Goal: Task Accomplishment & Management: Manage account settings

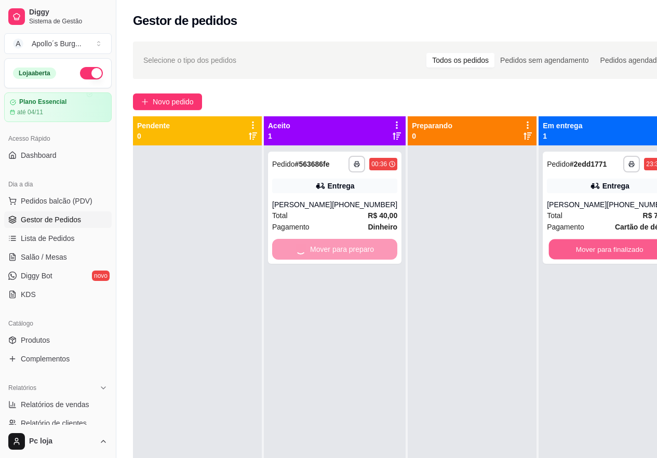
click at [569, 260] on button "Mover para finalizado" at bounding box center [609, 249] width 121 height 20
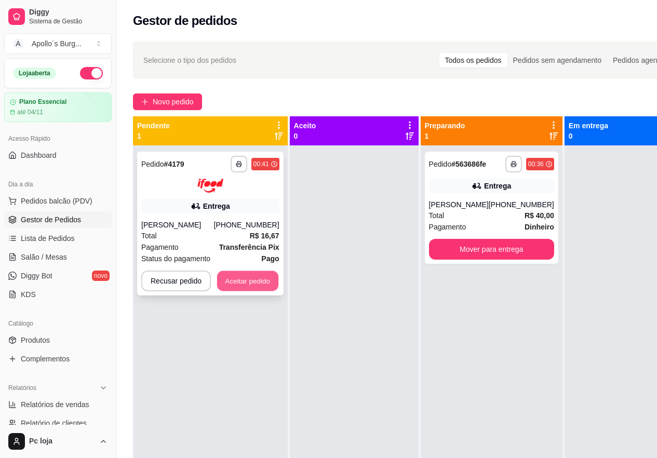
click at [259, 282] on button "Aceitar pedido" at bounding box center [247, 280] width 61 height 20
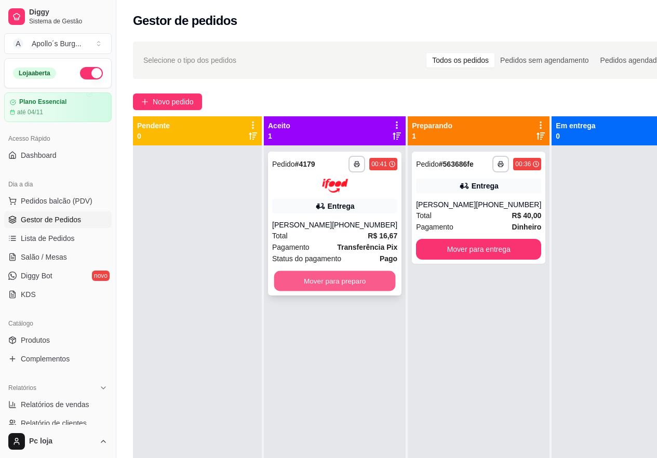
click at [369, 282] on button "Mover para preparo" at bounding box center [334, 280] width 121 height 20
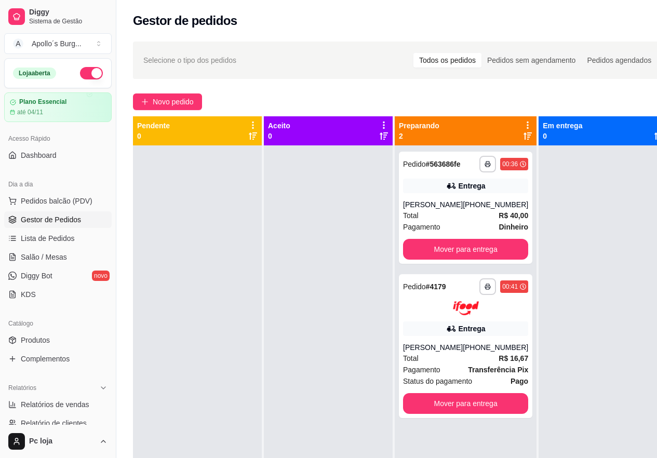
click at [368, 283] on div at bounding box center [328, 374] width 129 height 458
click at [443, 248] on button "Mover para entrega" at bounding box center [465, 249] width 121 height 20
click at [443, 248] on div "Mover para entrega" at bounding box center [465, 249] width 125 height 21
click at [497, 254] on button "Mover para entrega" at bounding box center [465, 249] width 121 height 20
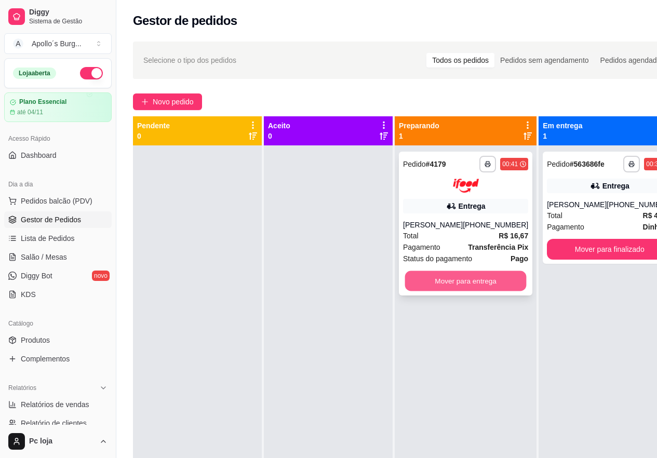
click at [486, 282] on button "Mover para entrega" at bounding box center [465, 280] width 121 height 20
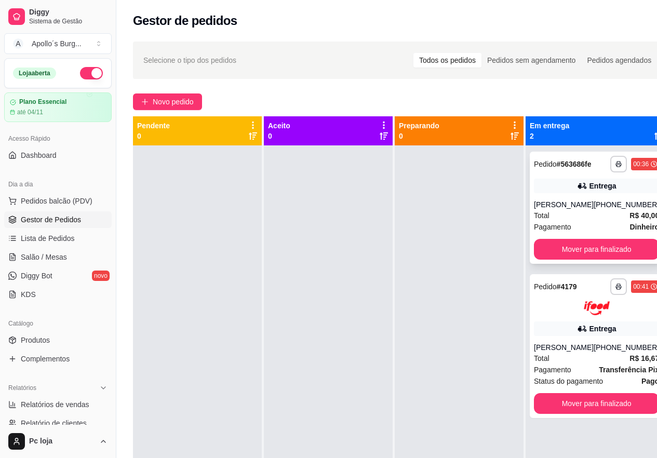
click at [559, 212] on div "Total R$ 40,00" at bounding box center [596, 215] width 125 height 11
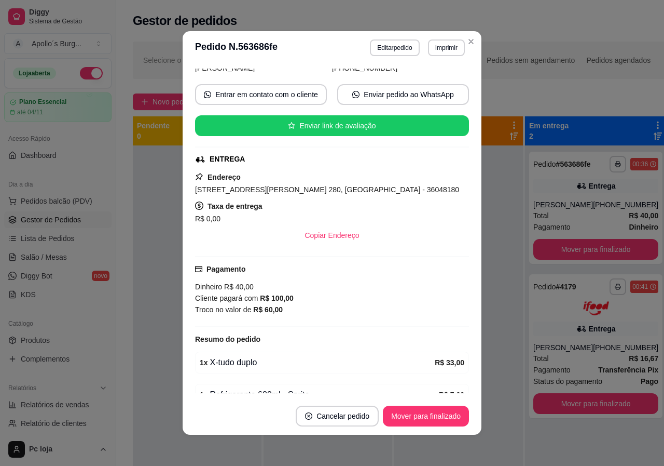
scroll to position [185, 0]
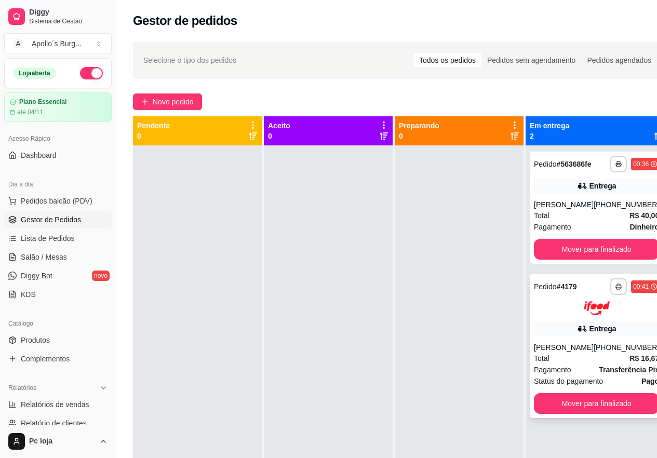
click at [590, 355] on div "Total R$ 16,67" at bounding box center [596, 357] width 125 height 11
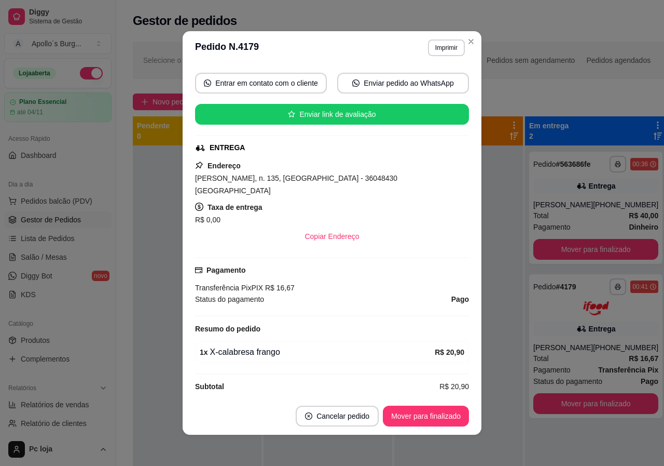
scroll to position [156, 0]
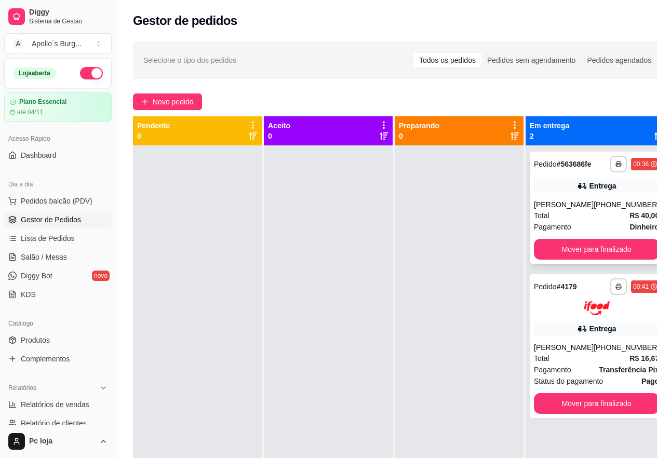
click at [586, 205] on div "[PERSON_NAME]" at bounding box center [564, 204] width 60 height 10
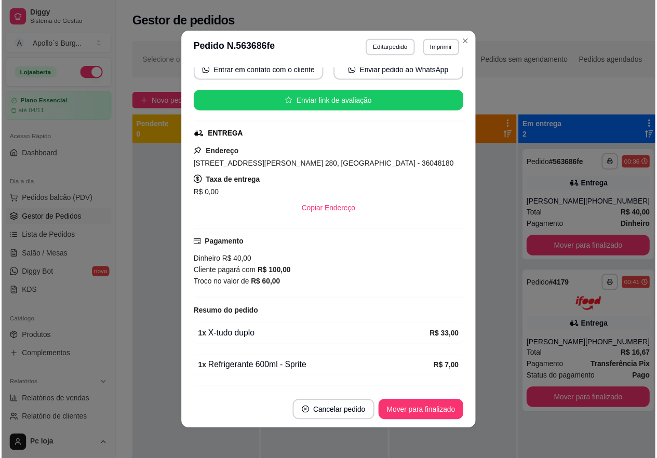
scroll to position [185, 0]
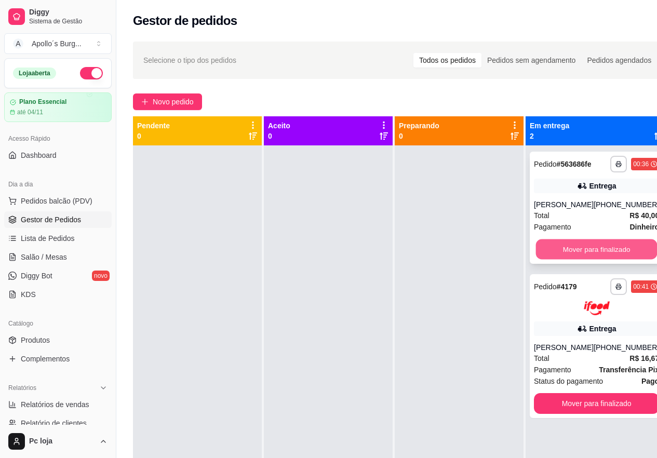
click at [601, 249] on button "Mover para finalizado" at bounding box center [596, 249] width 121 height 20
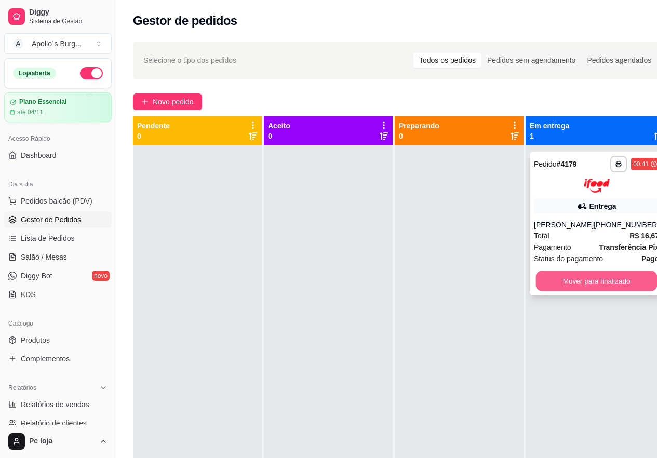
click at [584, 282] on button "Mover para finalizado" at bounding box center [596, 280] width 121 height 20
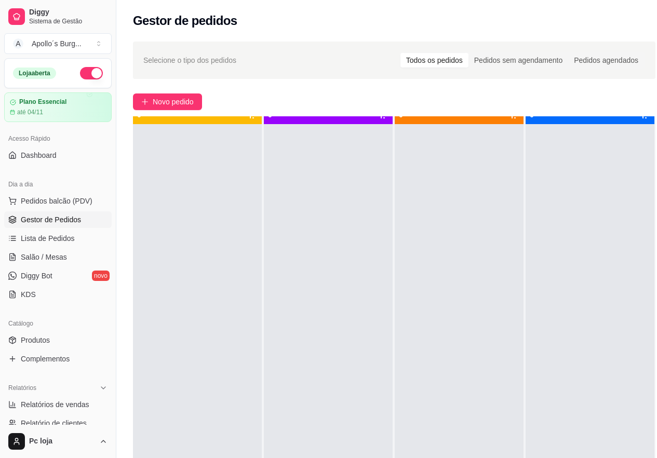
scroll to position [29, 0]
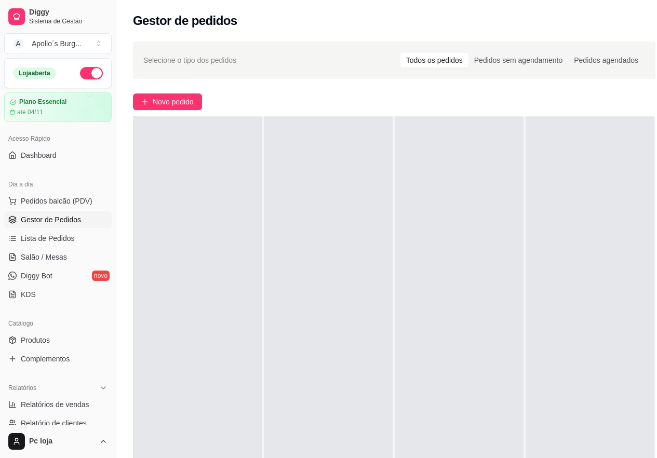
click at [584, 282] on div at bounding box center [589, 345] width 129 height 458
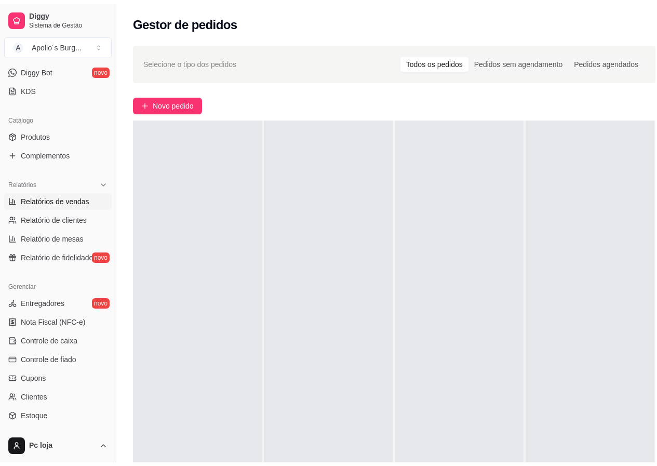
scroll to position [208, 0]
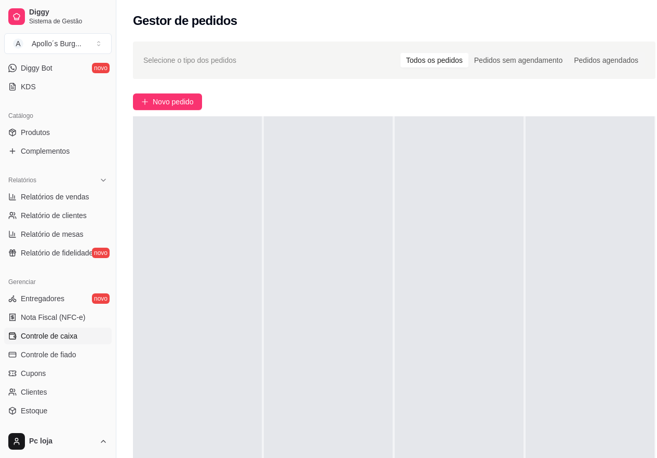
click at [56, 336] on span "Controle de caixa" at bounding box center [49, 336] width 57 height 10
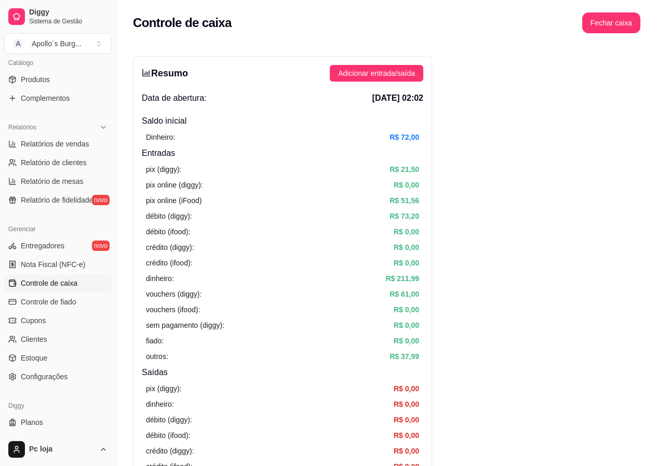
scroll to position [281, 0]
